Goal: Task Accomplishment & Management: Manage account settings

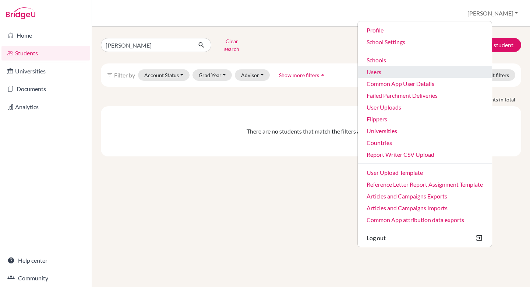
click at [432, 76] on link "Users" at bounding box center [425, 72] width 134 height 12
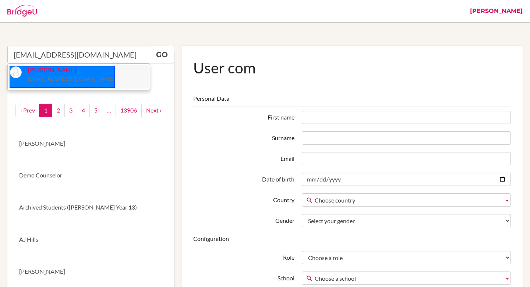
click at [40, 78] on small "[EMAIL_ADDRESS][DOMAIN_NAME]" at bounding box center [71, 79] width 87 height 6
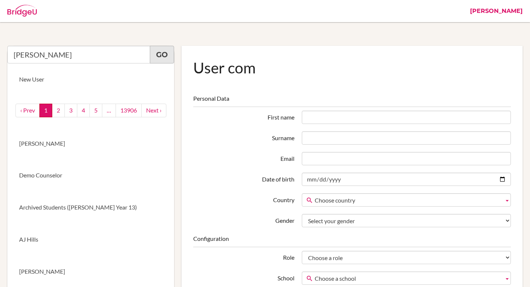
type input "[PERSON_NAME]"
click at [164, 54] on link "Go" at bounding box center [162, 55] width 24 height 18
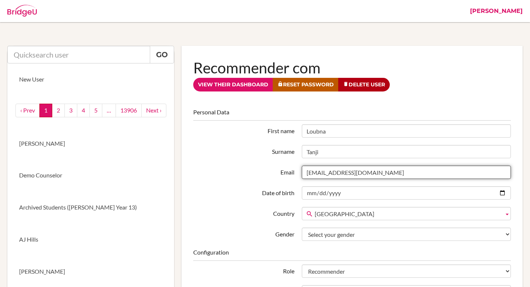
drag, startPoint x: 350, startPoint y: 172, endPoint x: 324, endPoint y: 175, distance: 26.0
click at [324, 175] on input "[EMAIL_ADDRESS][DOMAIN_NAME]" at bounding box center [406, 171] width 209 height 13
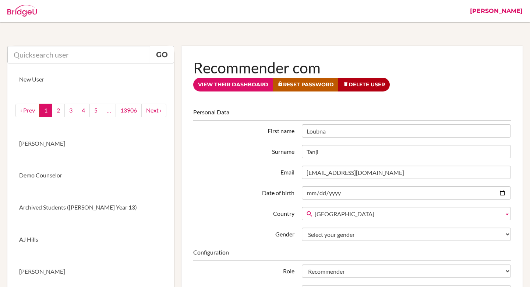
click at [511, 12] on link "[PERSON_NAME]" at bounding box center [497, 11] width 60 height 22
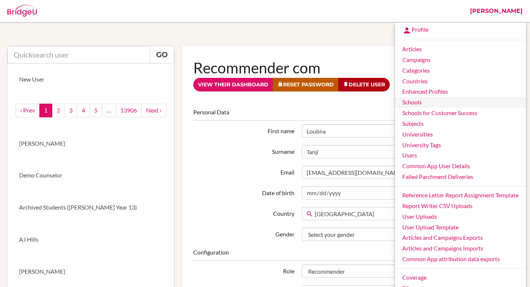
click at [423, 104] on link "Schools" at bounding box center [460, 102] width 131 height 11
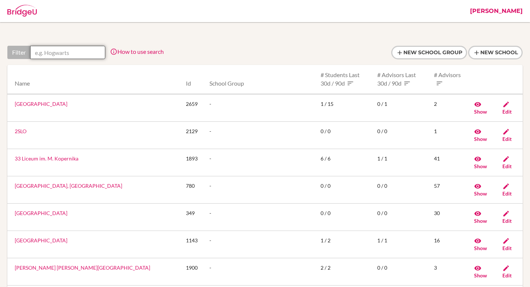
click at [66, 55] on input "text" at bounding box center [67, 52] width 75 height 13
paste input "[GEOGRAPHIC_DATA]"
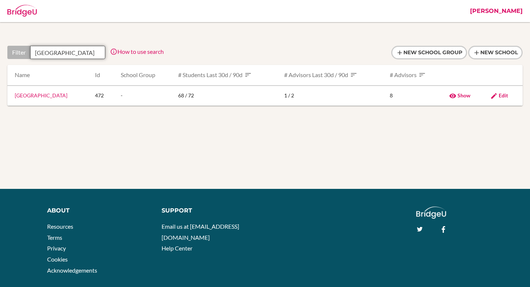
scroll to position [0, 11]
type input "[GEOGRAPHIC_DATA]"
click at [60, 95] on link "[GEOGRAPHIC_DATA]" at bounding box center [41, 95] width 53 height 6
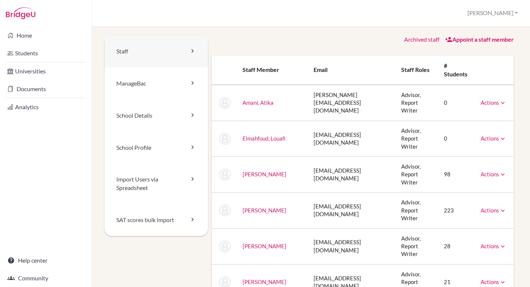
click at [127, 55] on link "Staff" at bounding box center [157, 51] width 104 height 32
click at [425, 37] on link "Archived staff" at bounding box center [421, 39] width 35 height 7
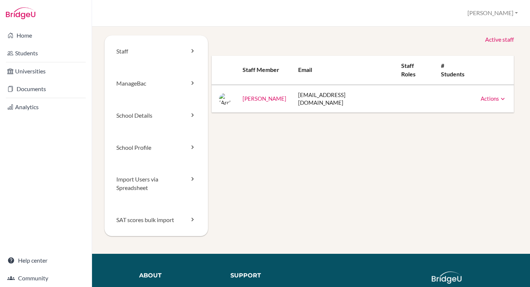
click at [507, 39] on link "Active staff" at bounding box center [499, 39] width 29 height 8
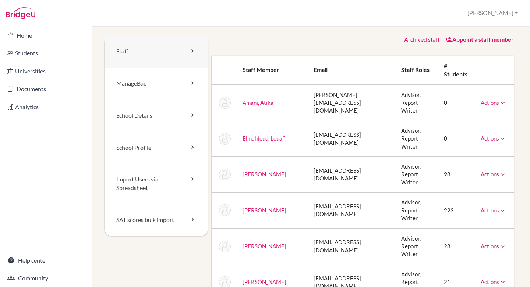
click at [159, 60] on link "Staff" at bounding box center [157, 51] width 104 height 32
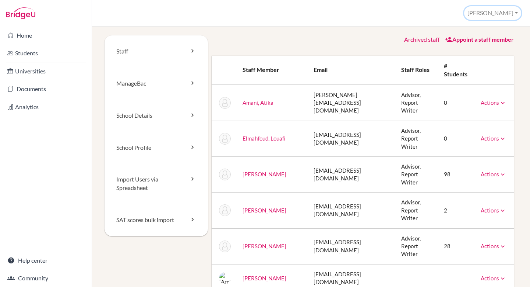
click at [504, 12] on button "[PERSON_NAME]" at bounding box center [493, 13] width 57 height 14
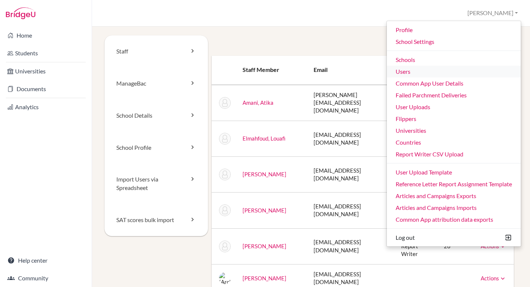
click at [422, 73] on link "Users" at bounding box center [454, 72] width 134 height 12
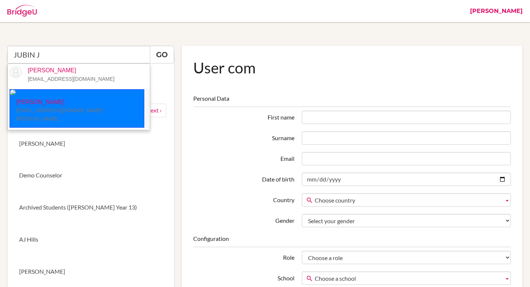
click at [100, 104] on li "Jubin Jeon jjeon@student.tisa.az" at bounding box center [79, 108] width 142 height 40
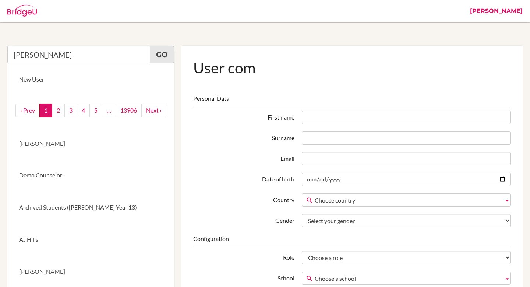
type input "Jubin Jeon"
click at [164, 51] on link "Go" at bounding box center [162, 55] width 24 height 18
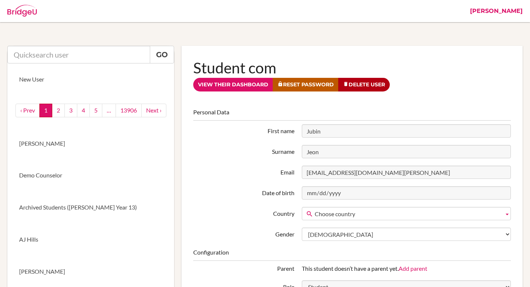
click at [499, 11] on link "[PERSON_NAME]" at bounding box center [497, 11] width 60 height 22
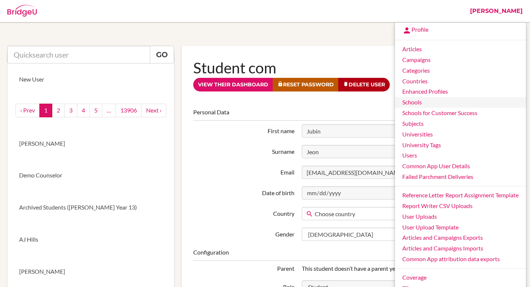
click at [420, 102] on link "Schools" at bounding box center [460, 102] width 131 height 11
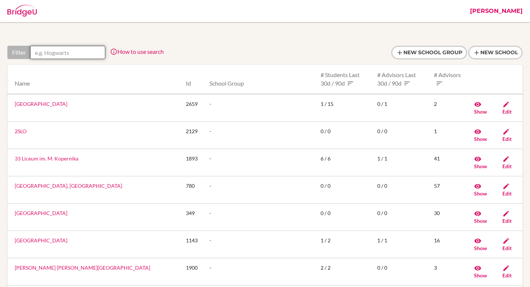
click at [77, 52] on input "text" at bounding box center [67, 52] width 75 height 13
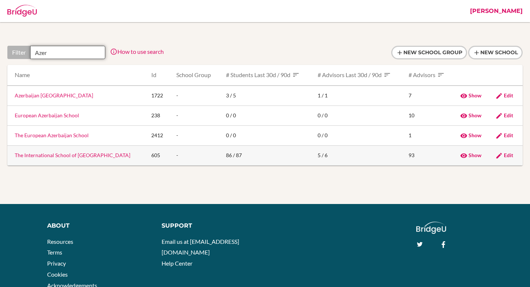
type input "Azer"
click at [95, 155] on link "The International School of [GEOGRAPHIC_DATA]" at bounding box center [73, 155] width 116 height 6
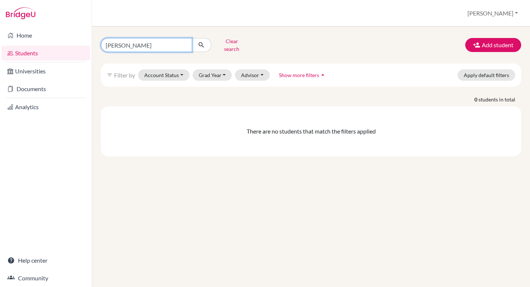
click at [138, 43] on input "rahman" at bounding box center [146, 45] width 91 height 14
type input "jubin"
click button "submit" at bounding box center [202, 45] width 20 height 14
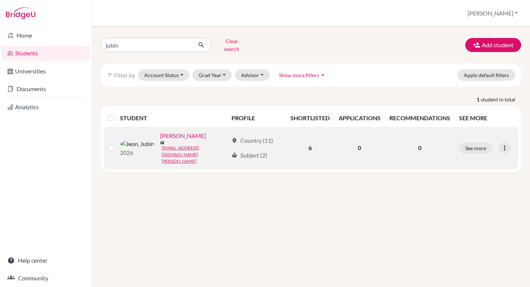
click at [160, 134] on link "Jeon, Jubin" at bounding box center [183, 135] width 46 height 9
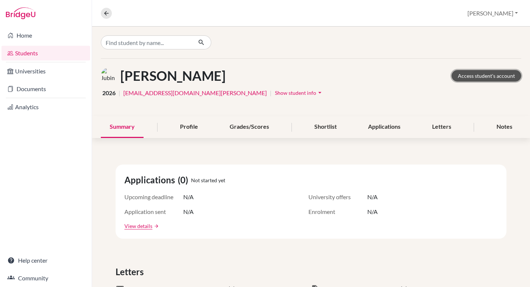
click at [474, 70] on link "Access student's account" at bounding box center [487, 75] width 70 height 11
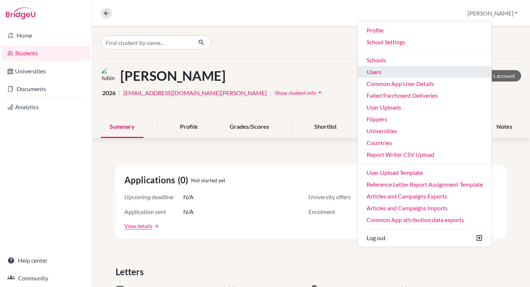
click at [416, 69] on link "Users" at bounding box center [425, 72] width 134 height 12
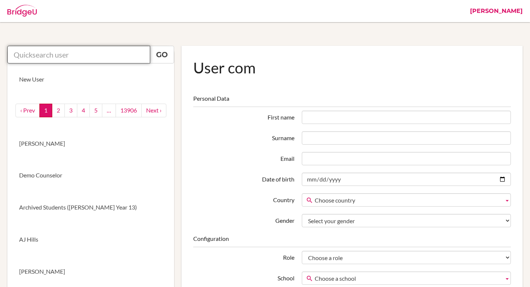
click at [108, 52] on input "text" at bounding box center [78, 55] width 143 height 18
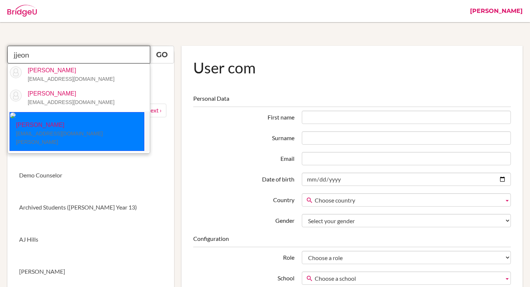
click at [53, 121] on p "[PERSON_NAME] [EMAIL_ADDRESS][DOMAIN_NAME][PERSON_NAME]" at bounding box center [77, 133] width 134 height 25
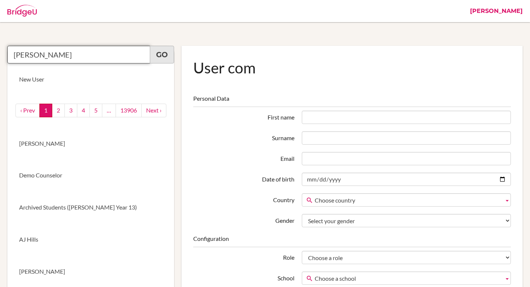
type input "[PERSON_NAME]"
click at [163, 59] on link "Go" at bounding box center [162, 55] width 24 height 18
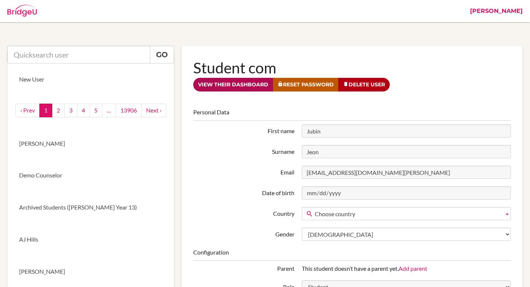
click at [217, 87] on link "View their dashboard" at bounding box center [233, 85] width 80 height 14
click at [243, 88] on link "View their dashboard" at bounding box center [233, 85] width 80 height 14
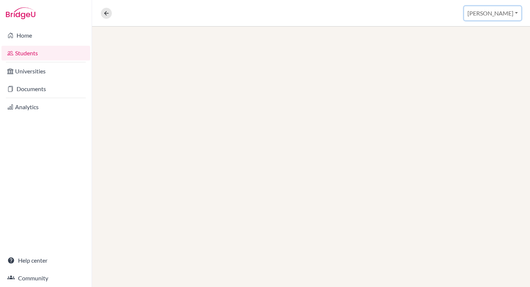
click at [502, 13] on button "[PERSON_NAME]" at bounding box center [493, 13] width 57 height 14
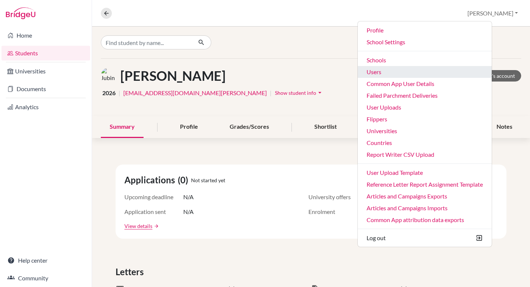
click at [409, 70] on link "Users" at bounding box center [425, 72] width 134 height 12
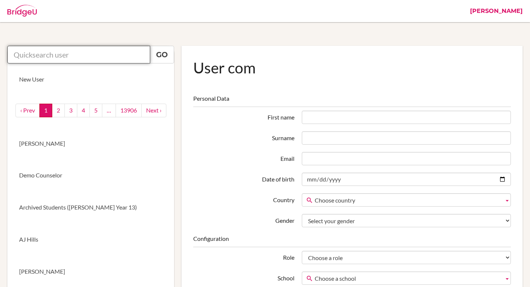
click at [109, 60] on input "text" at bounding box center [78, 55] width 143 height 18
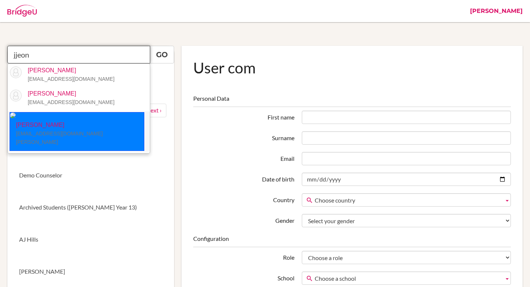
click at [54, 130] on small "[EMAIL_ADDRESS][DOMAIN_NAME][PERSON_NAME]" at bounding box center [59, 137] width 87 height 14
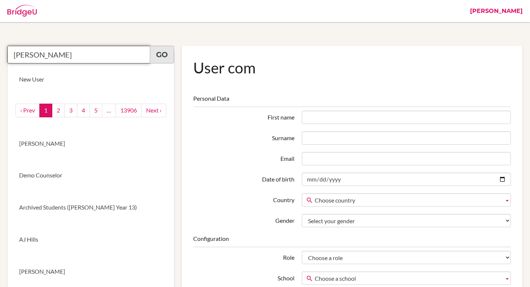
type input "[PERSON_NAME]"
click at [166, 58] on link "Go" at bounding box center [162, 55] width 24 height 18
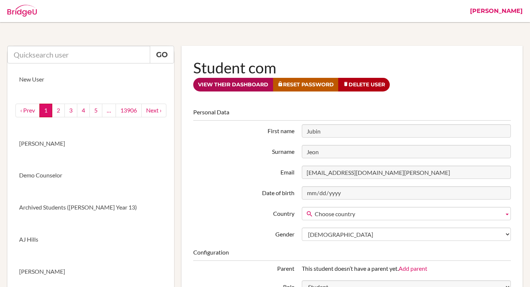
click at [238, 83] on link "View their dashboard" at bounding box center [233, 85] width 80 height 14
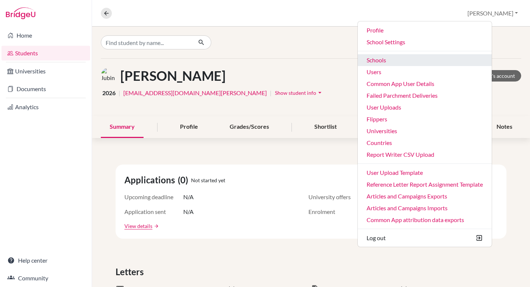
click at [441, 61] on link "Schools" at bounding box center [425, 60] width 134 height 12
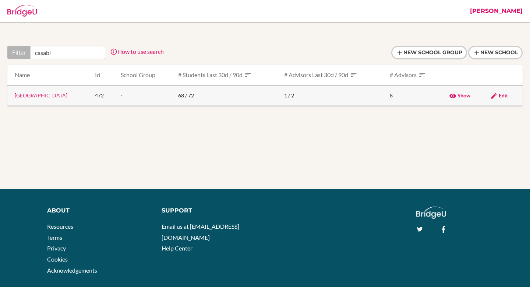
type input "casabl"
click at [61, 96] on link "Casablanca American School" at bounding box center [41, 95] width 53 height 6
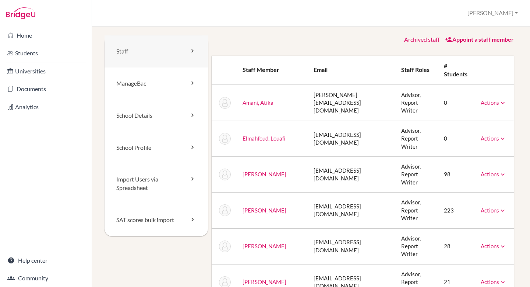
click at [155, 53] on link "Staff" at bounding box center [157, 51] width 104 height 32
click at [421, 41] on link "Archived staff" at bounding box center [421, 39] width 35 height 7
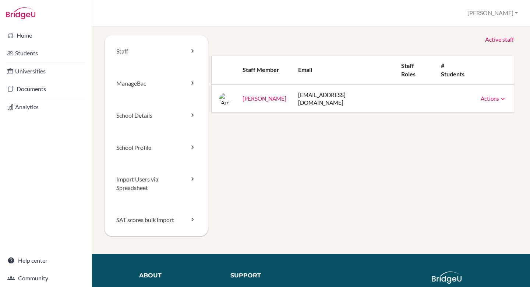
click at [496, 42] on link "Active staff" at bounding box center [499, 39] width 29 height 8
